Goal: Navigation & Orientation: Find specific page/section

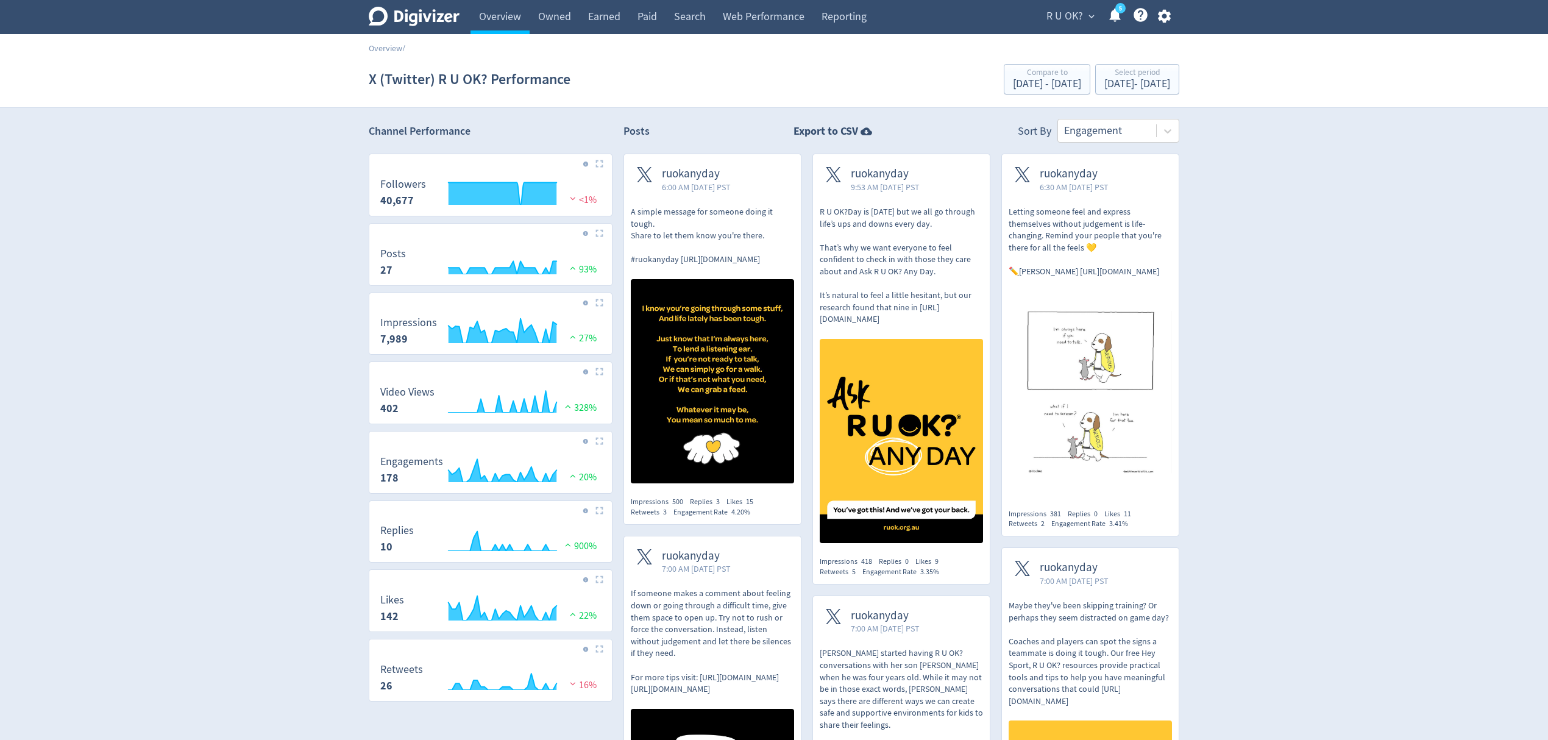
scroll to position [3239, 0]
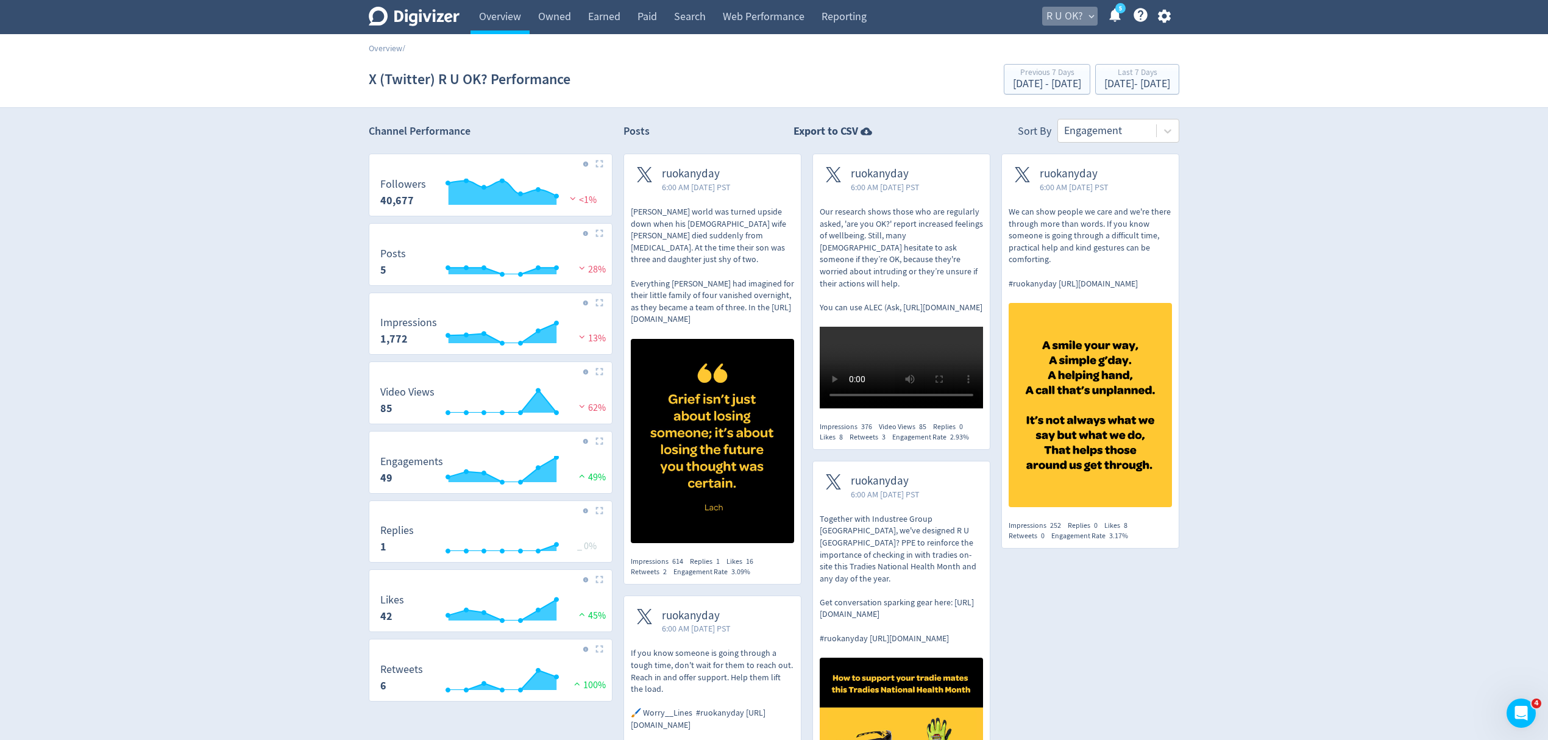
click at [1063, 16] on span "R U OK?" at bounding box center [1064, 16] width 37 height 19
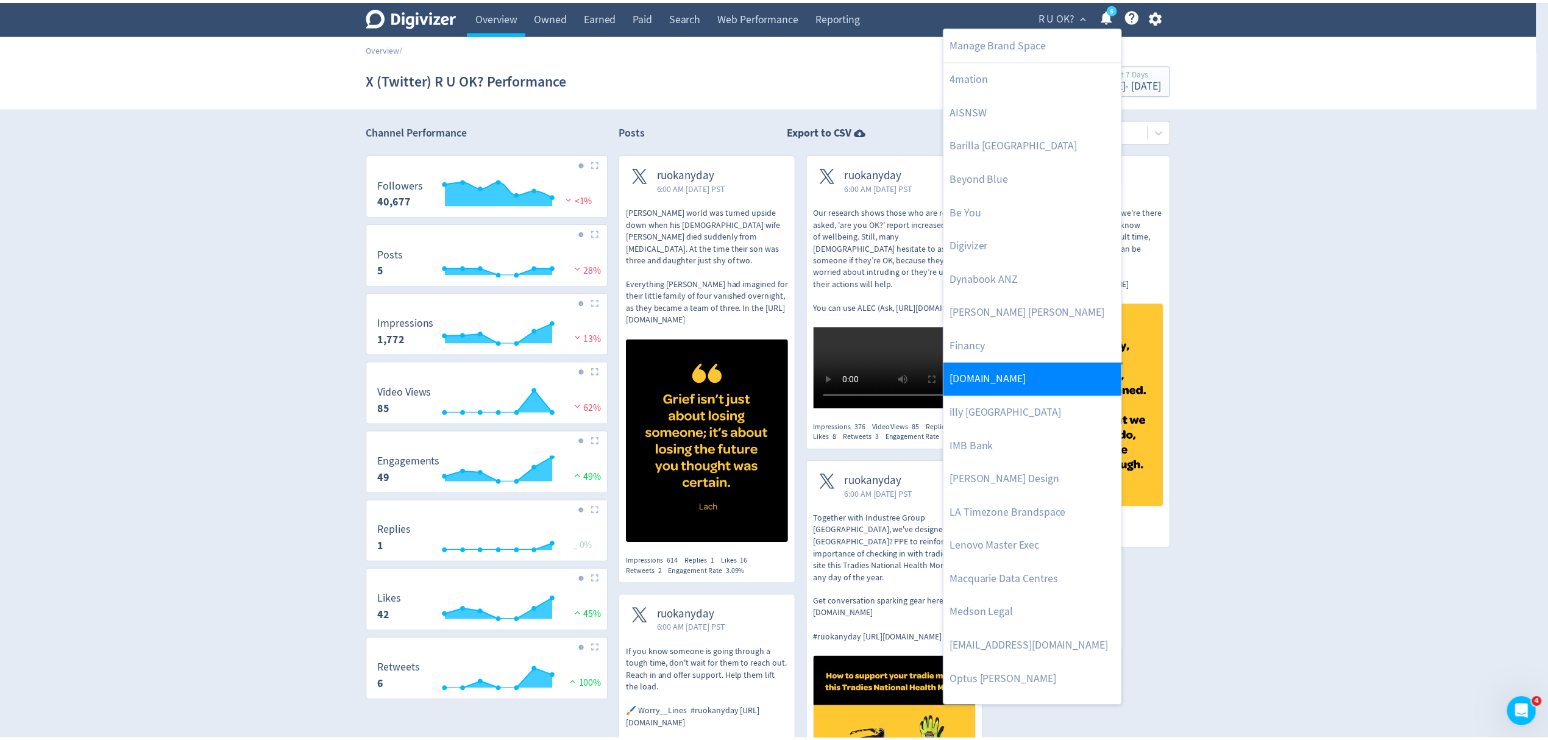
scroll to position [364, 0]
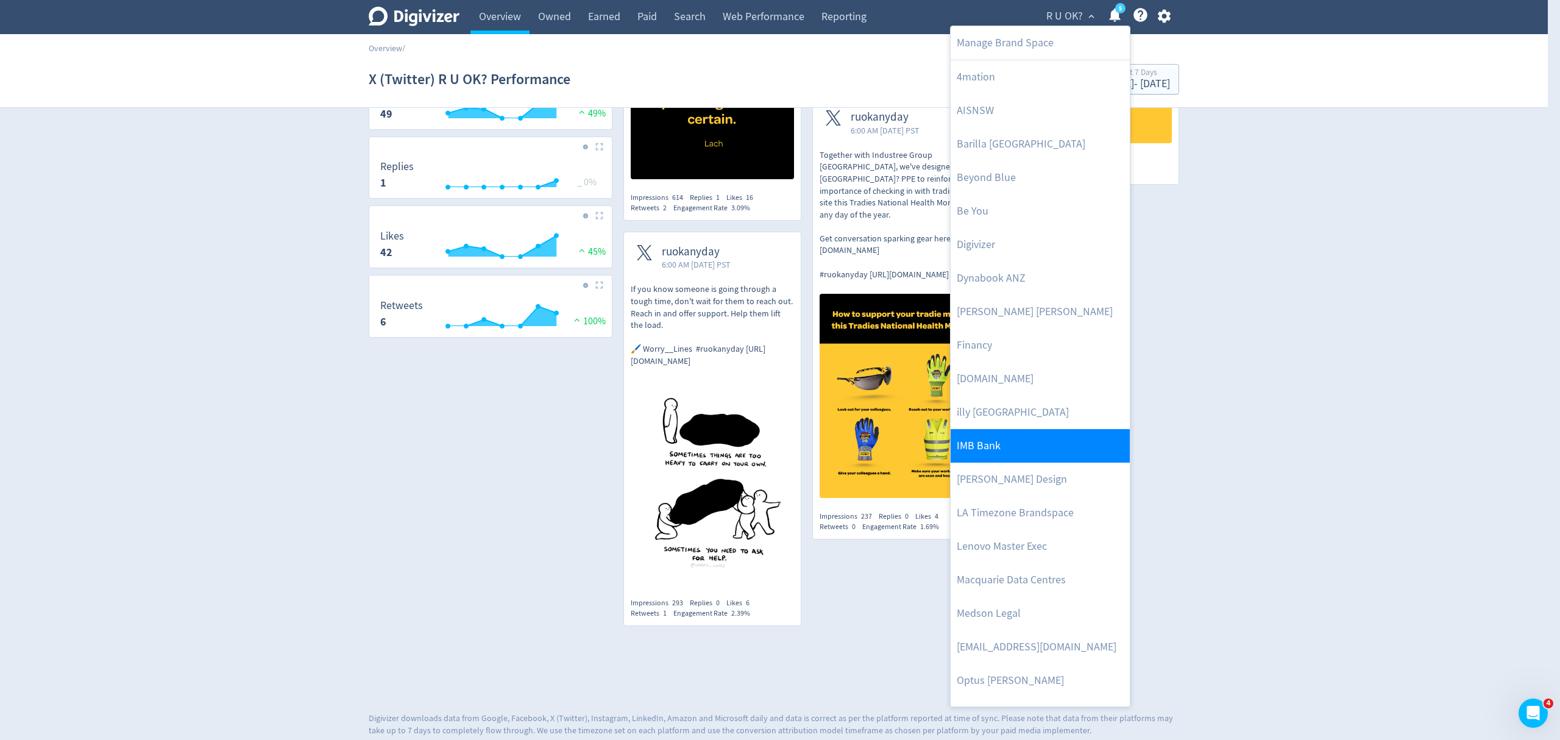
click at [997, 444] on link "IMB Bank" at bounding box center [1039, 446] width 179 height 34
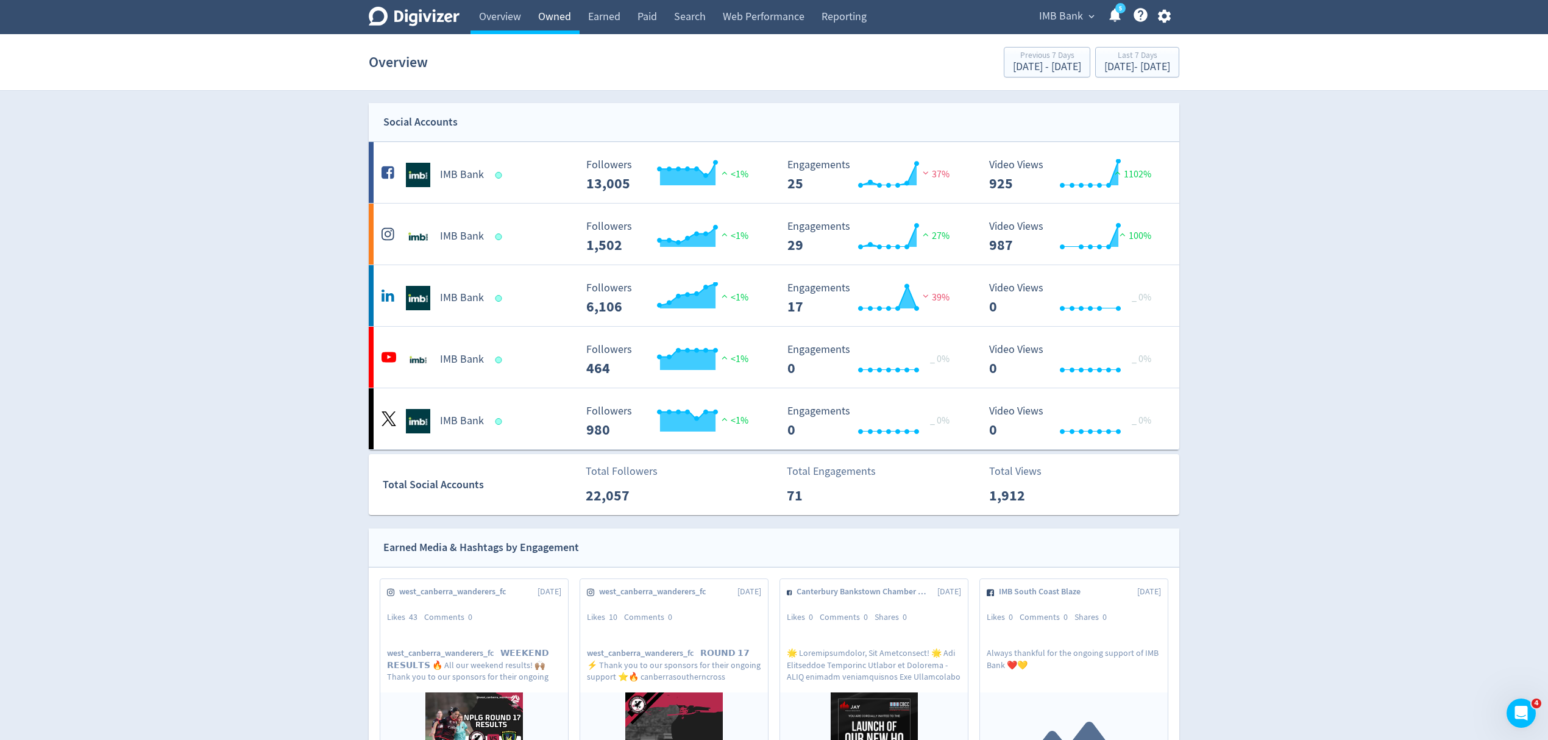
click at [551, 21] on link "Owned" at bounding box center [554, 17] width 50 height 34
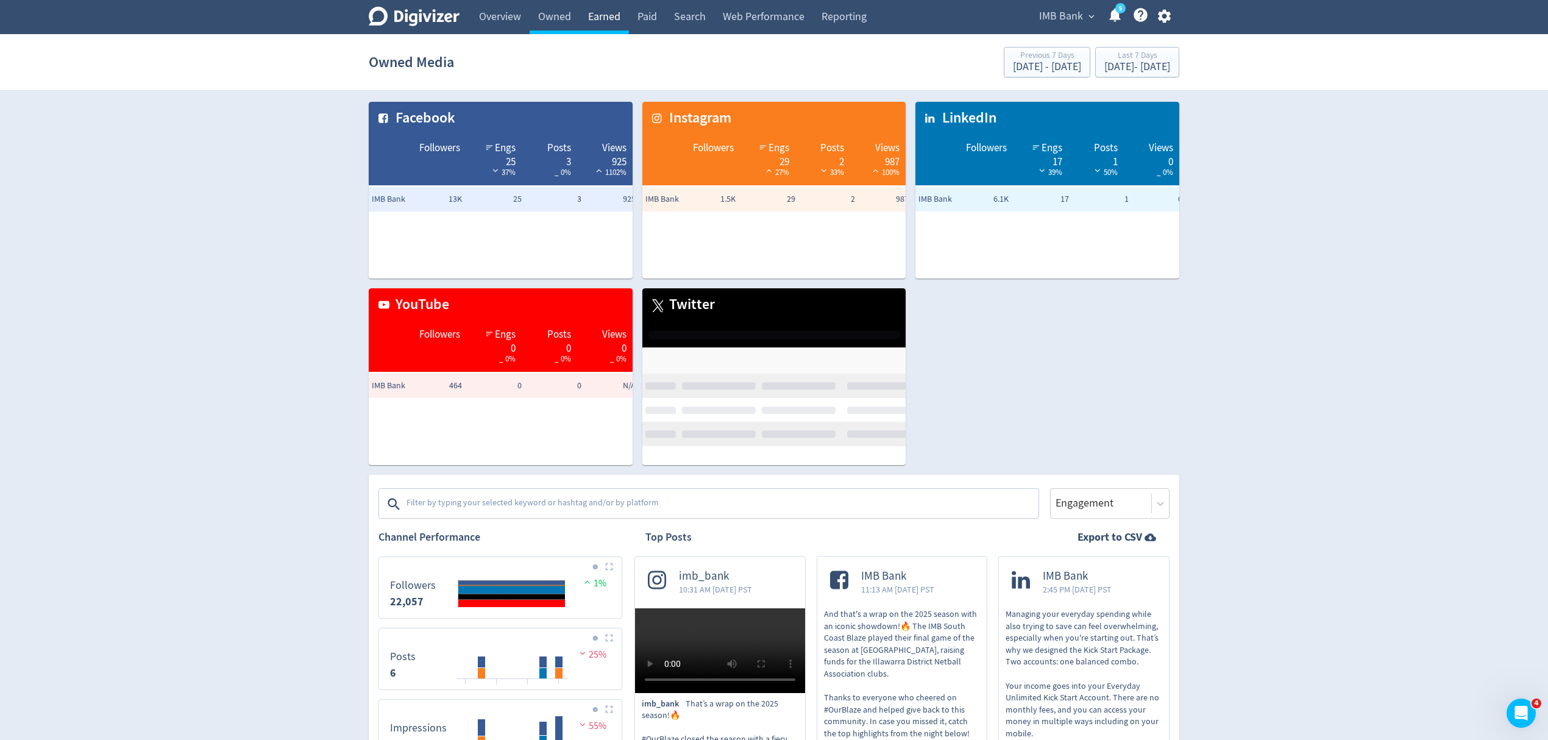
click at [608, 19] on link "Earned" at bounding box center [603, 17] width 49 height 34
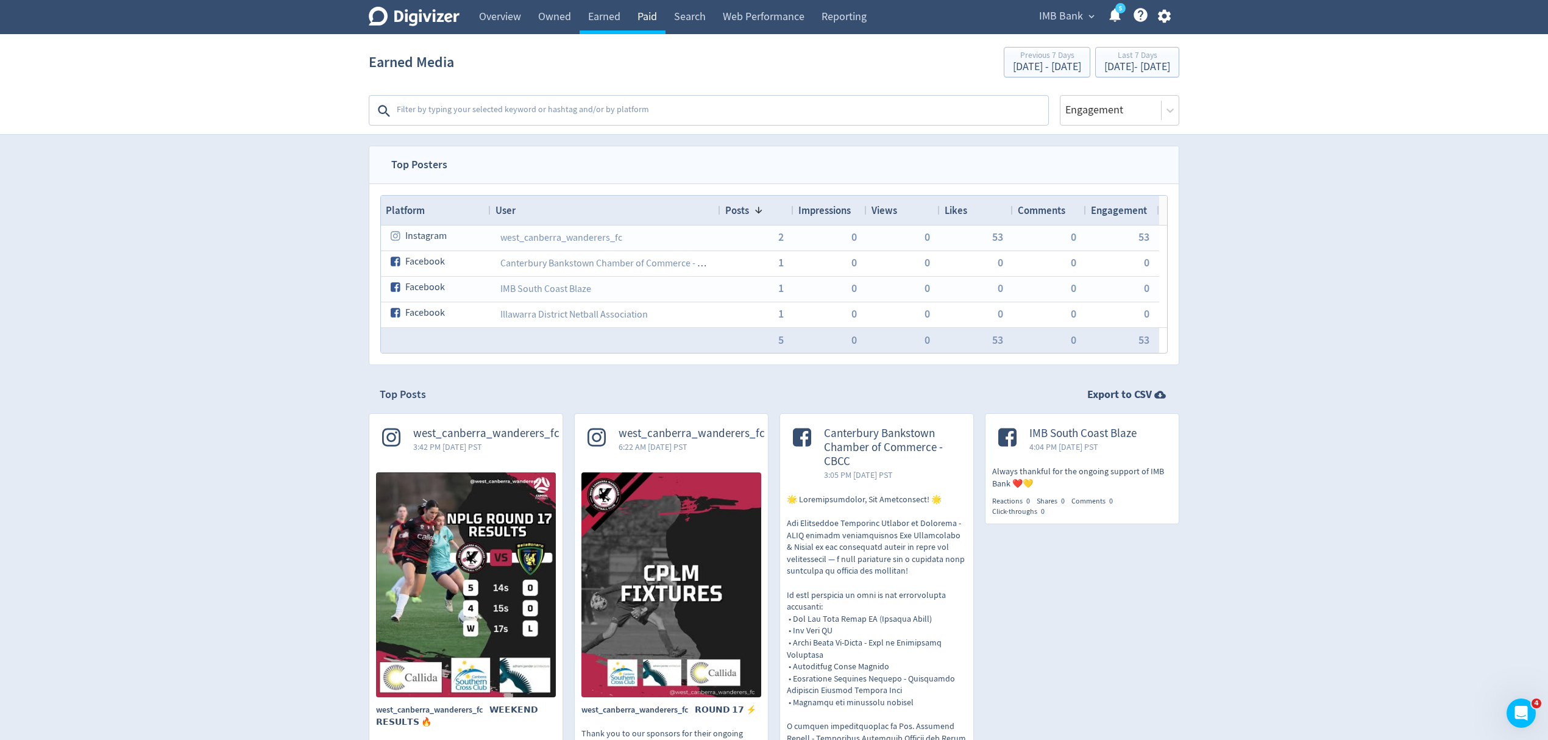
click at [648, 11] on link "Paid" at bounding box center [647, 17] width 37 height 34
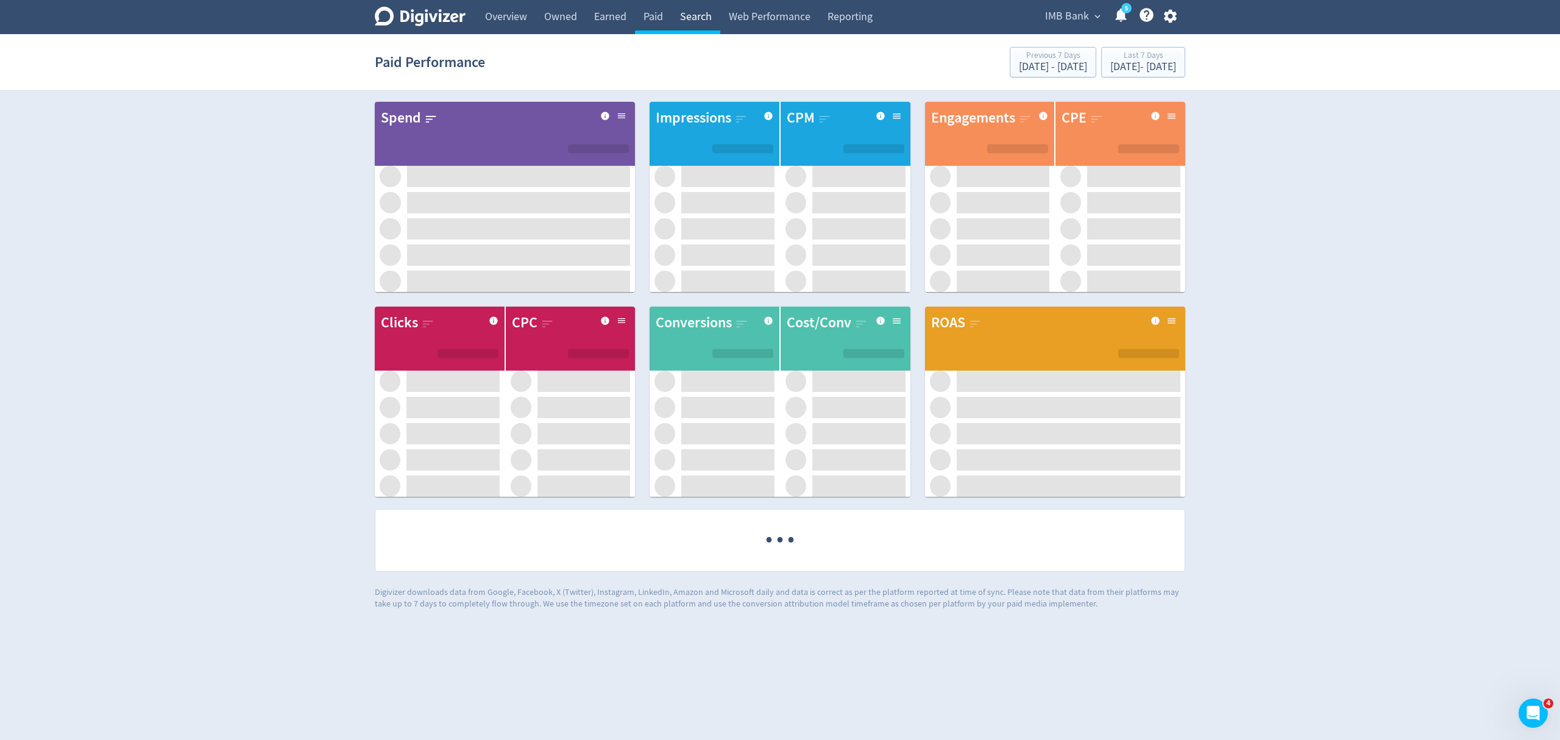
click at [698, 26] on link "Search" at bounding box center [695, 17] width 49 height 34
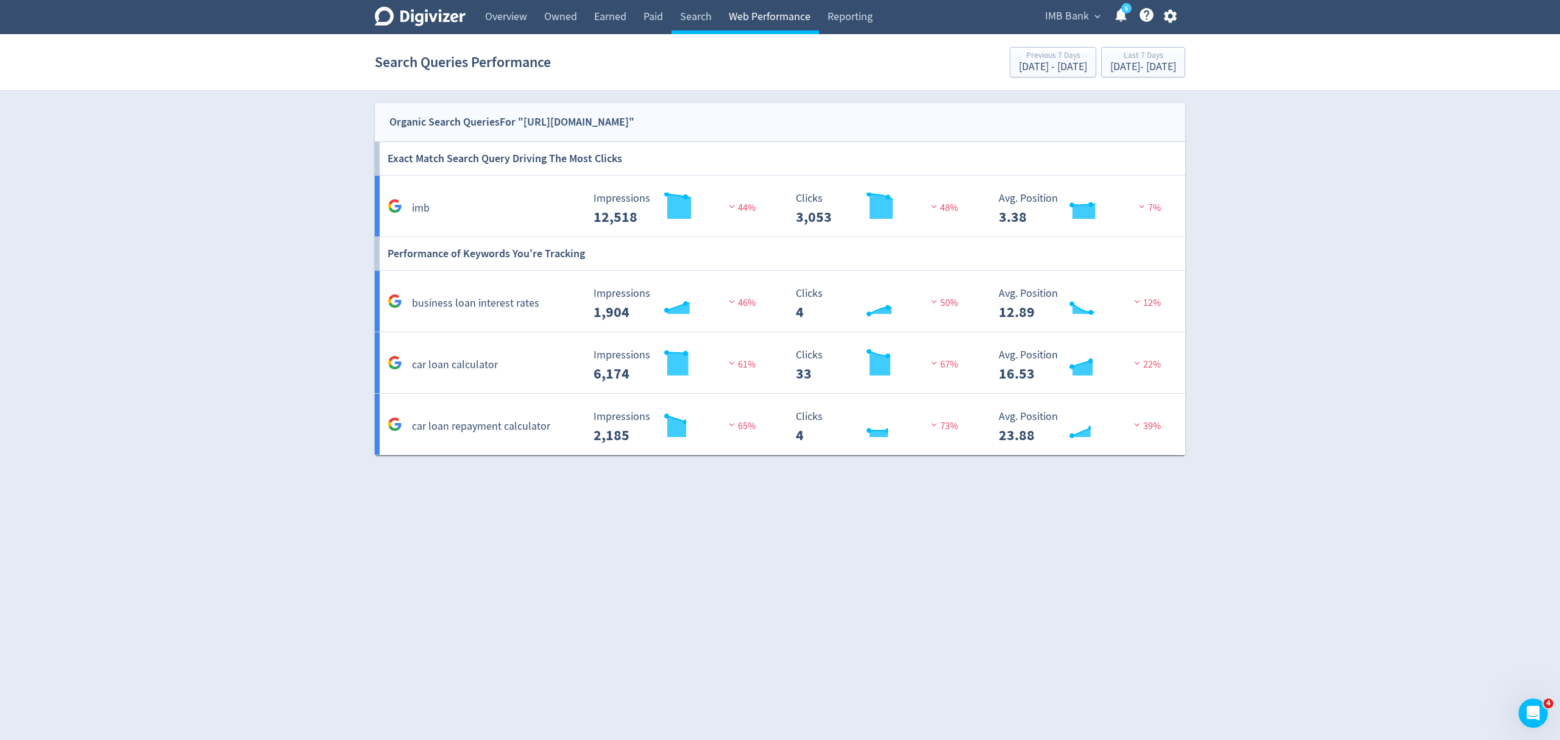
click at [755, 18] on link "Web Performance" at bounding box center [769, 17] width 99 height 34
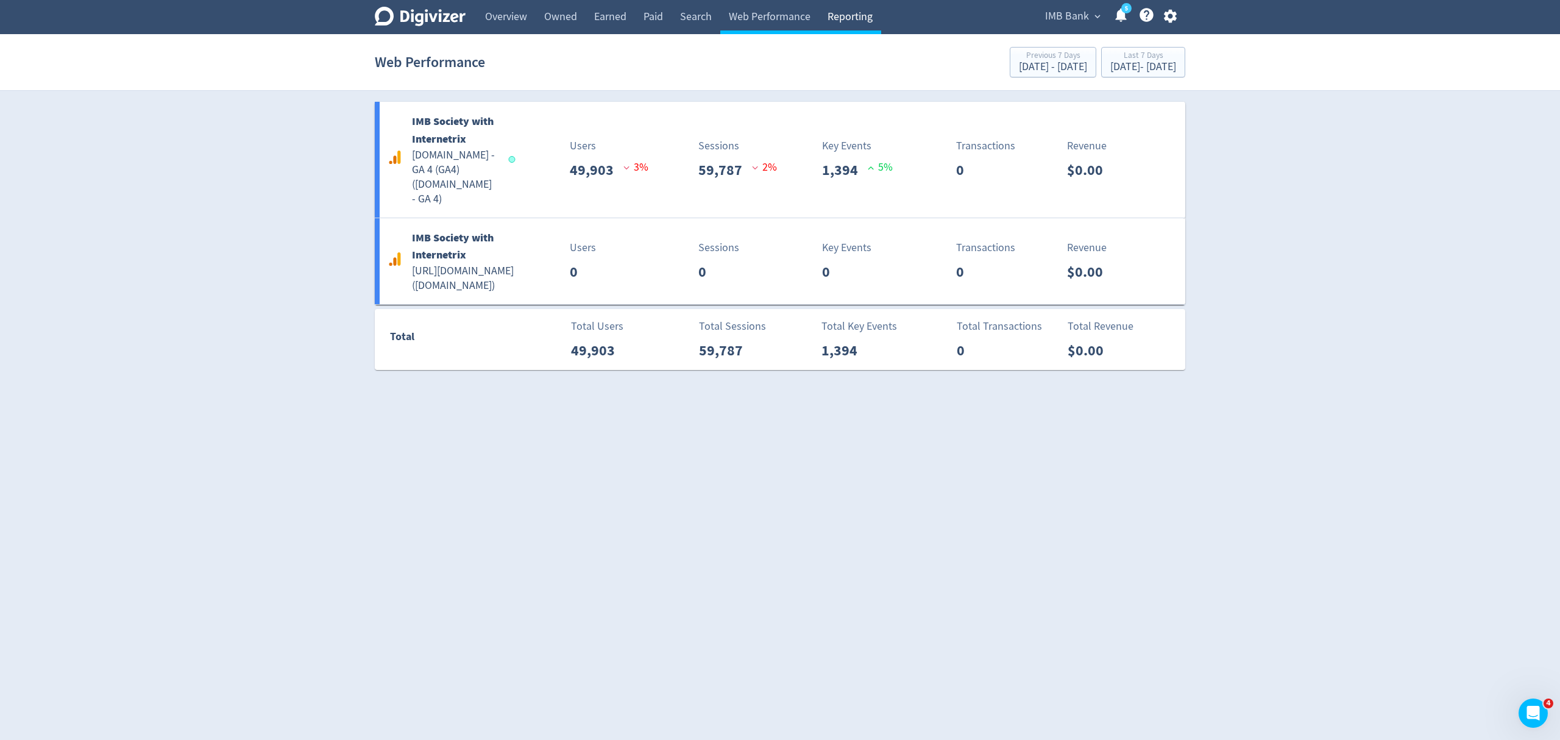
click at [854, 21] on link "Reporting" at bounding box center [850, 17] width 62 height 34
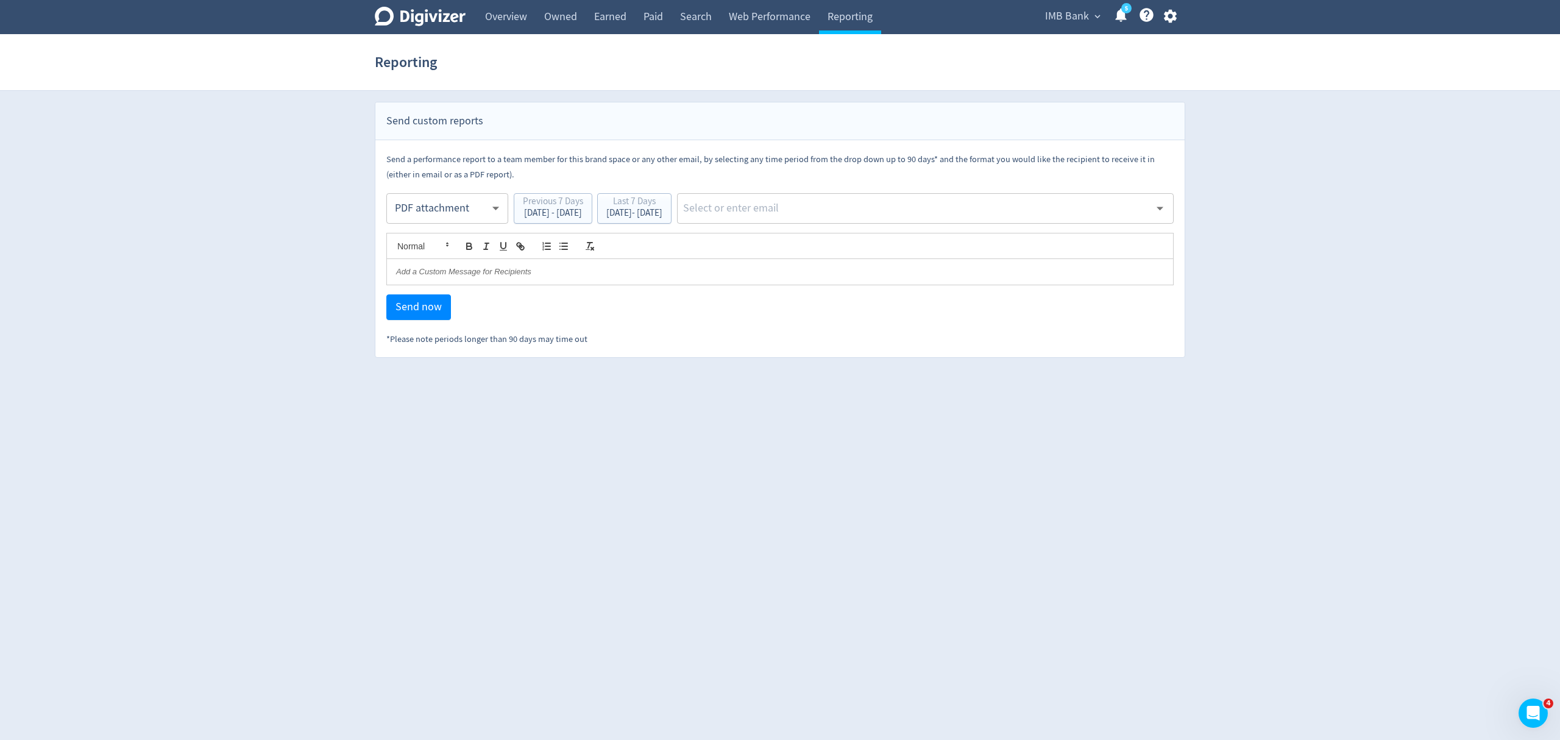
click at [1063, 17] on span "IMB Bank" at bounding box center [1067, 16] width 44 height 19
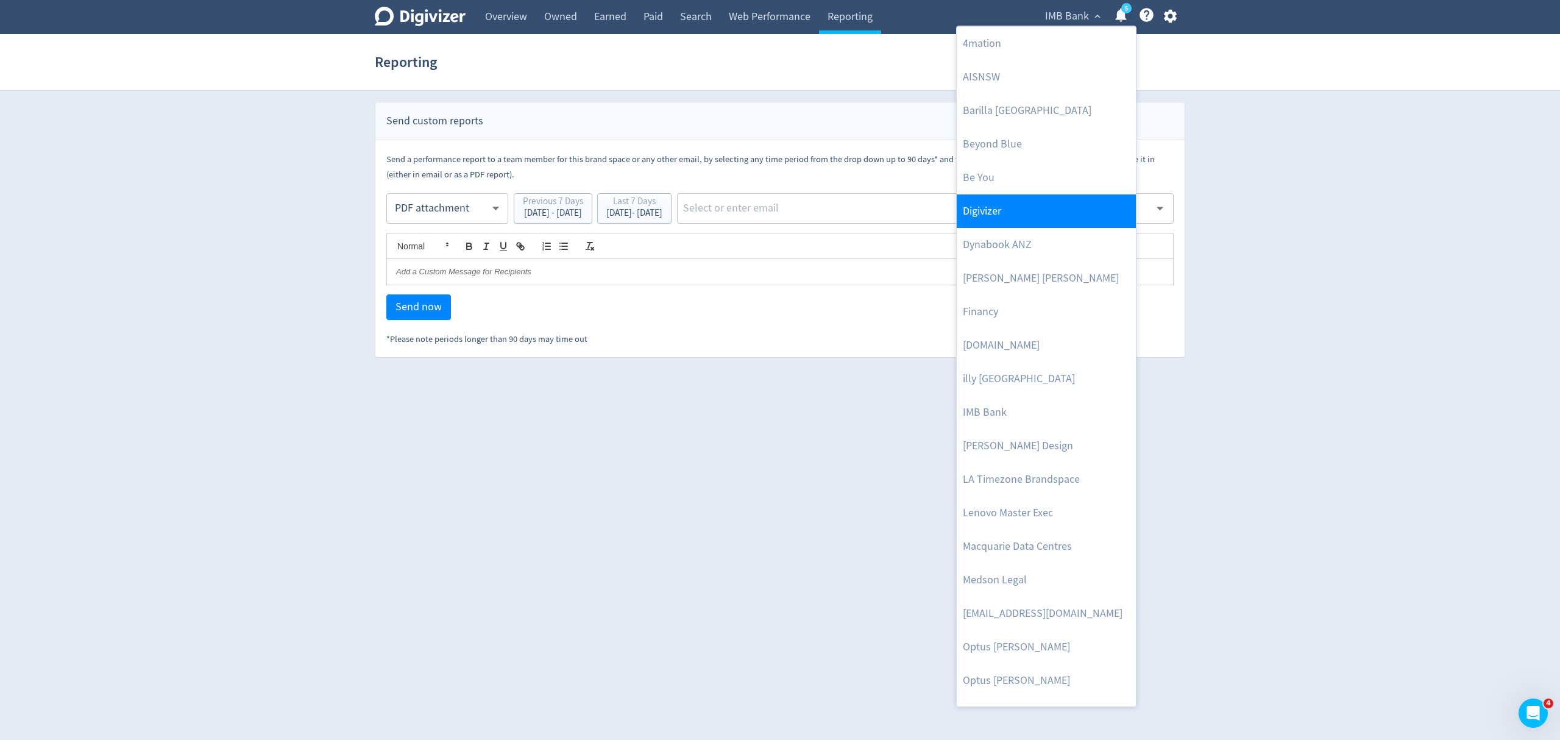
click at [985, 200] on link "Digivizer" at bounding box center [1046, 211] width 179 height 34
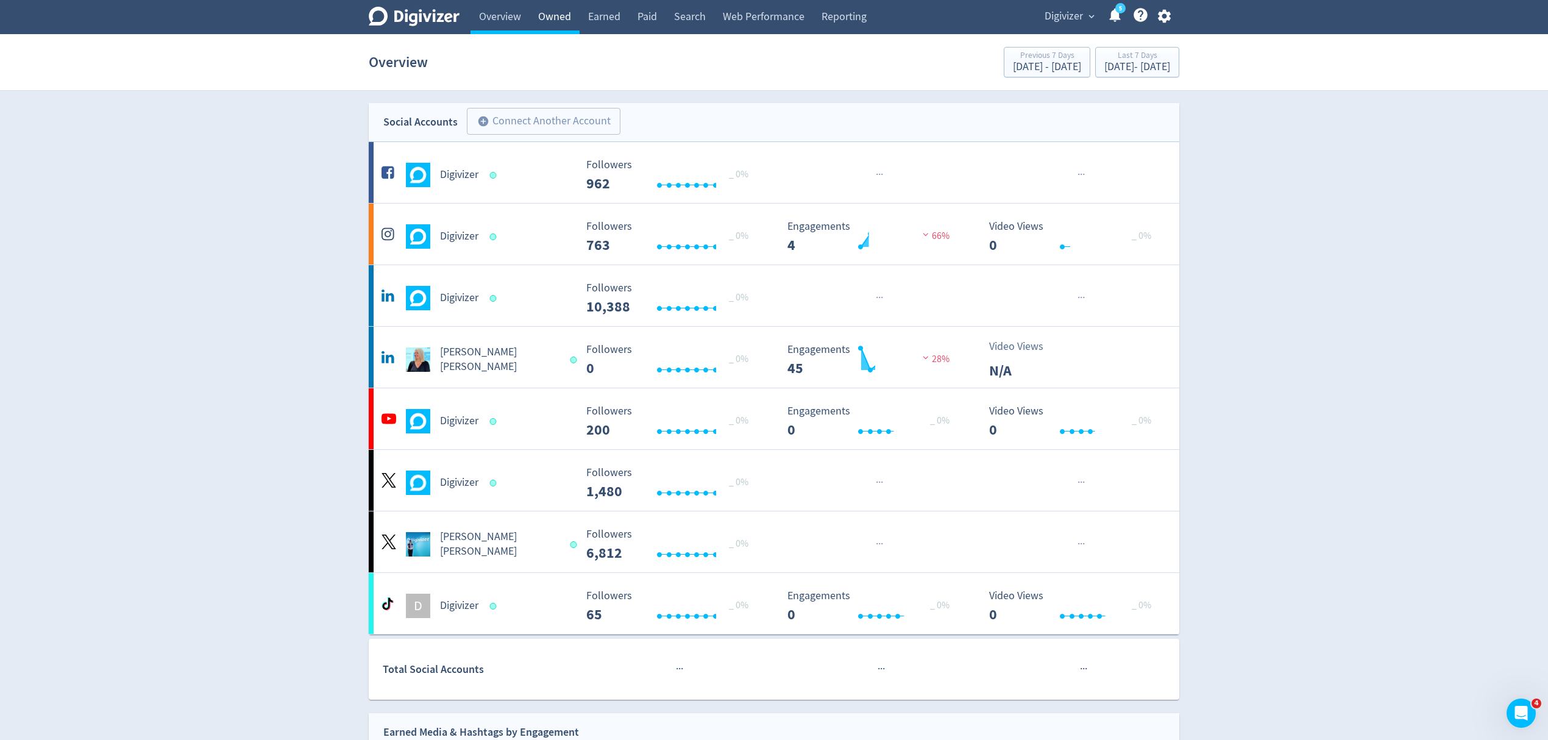
click at [552, 21] on link "Owned" at bounding box center [554, 17] width 50 height 34
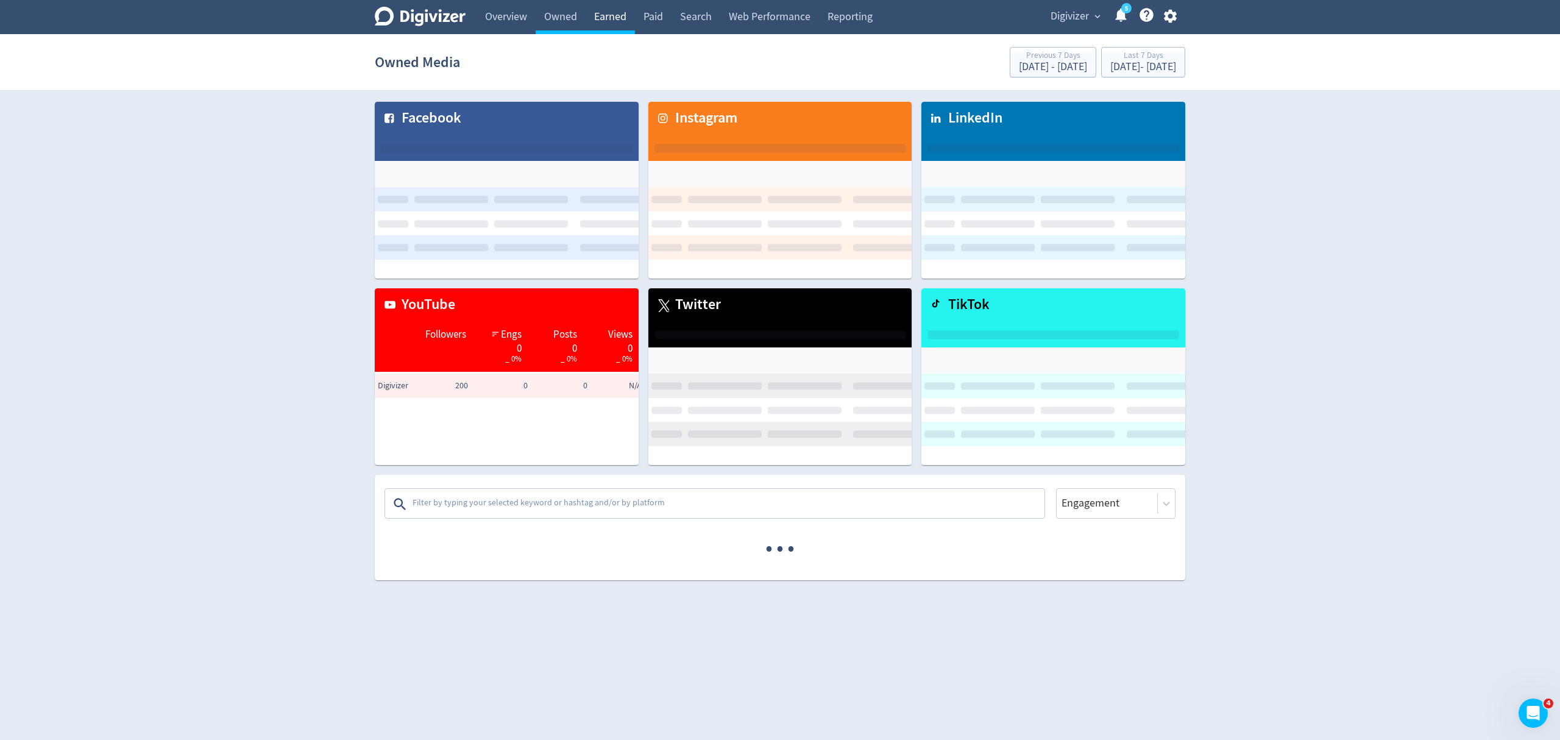
click at [601, 21] on link "Earned" at bounding box center [609, 17] width 49 height 34
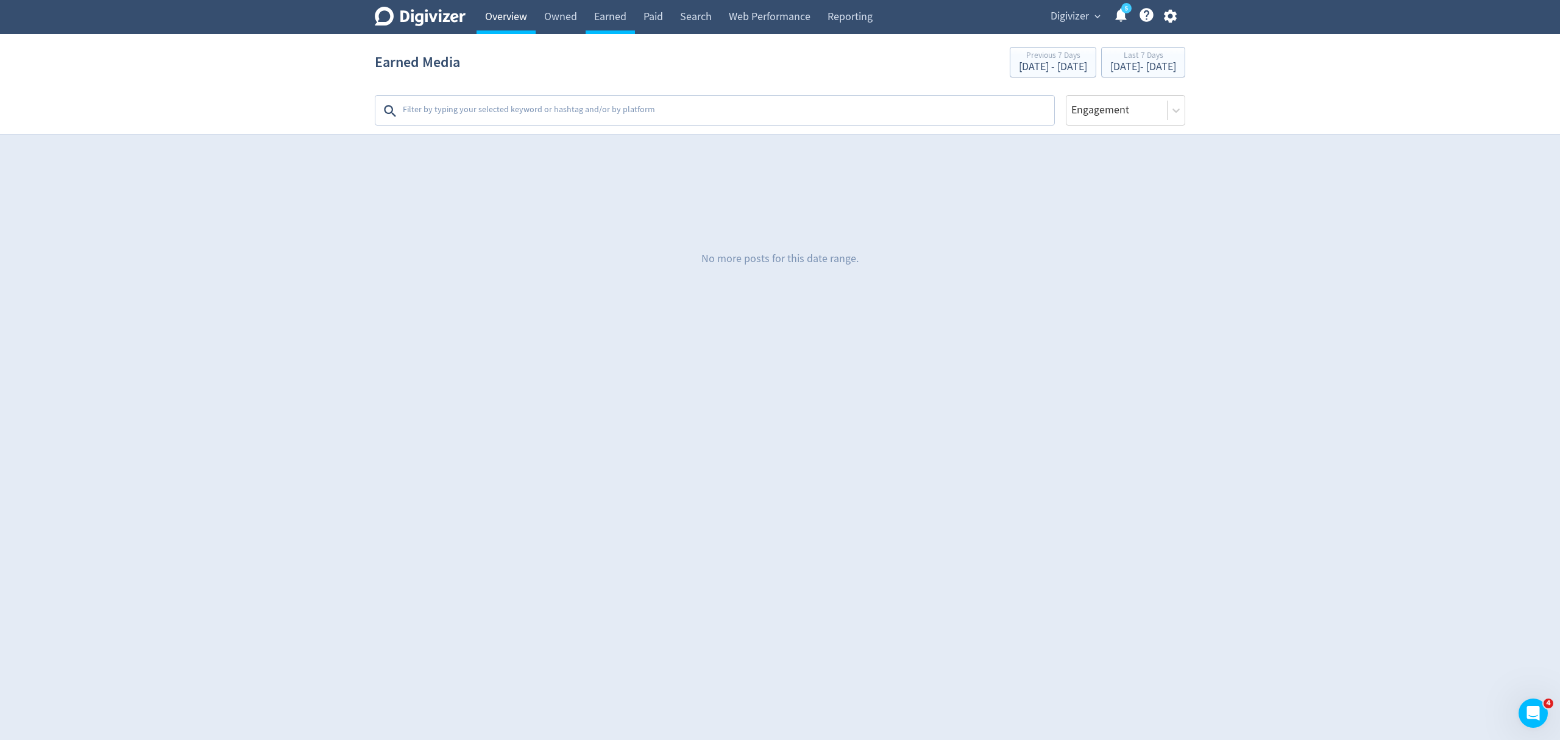
drag, startPoint x: 486, startPoint y: 21, endPoint x: 498, endPoint y: 18, distance: 12.6
click at [486, 20] on link "Overview" at bounding box center [505, 17] width 59 height 34
